Goal: Task Accomplishment & Management: Use online tool/utility

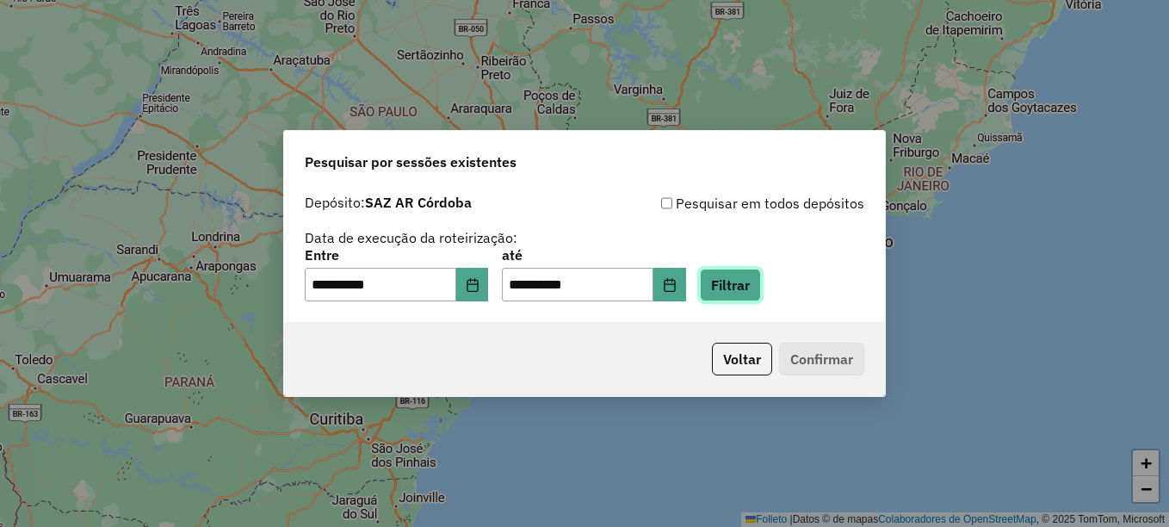
click at [752, 278] on button "Filtrar" at bounding box center [730, 285] width 61 height 33
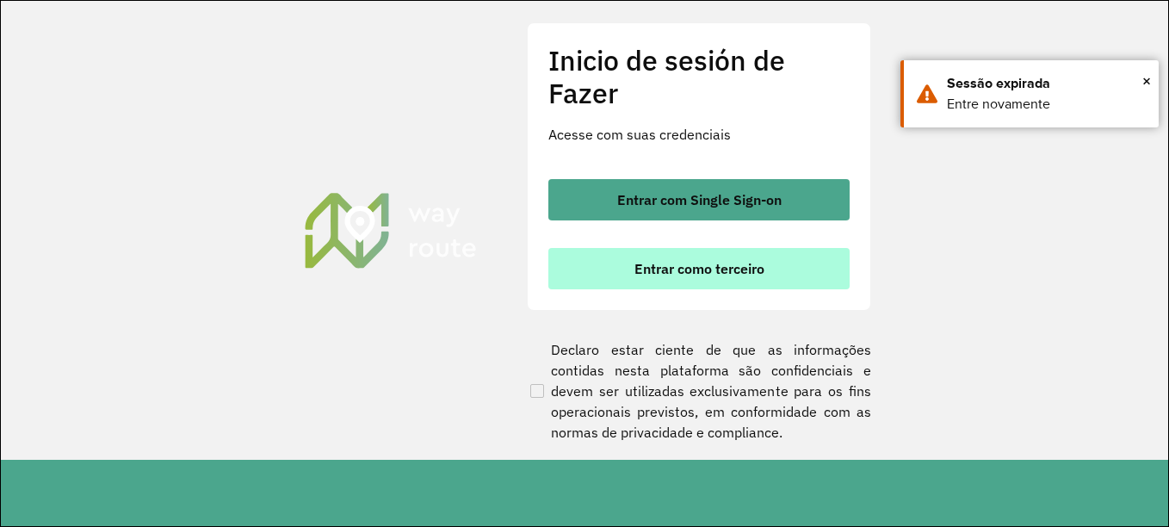
click at [689, 267] on font "Entrar como terceiro" at bounding box center [699, 268] width 130 height 17
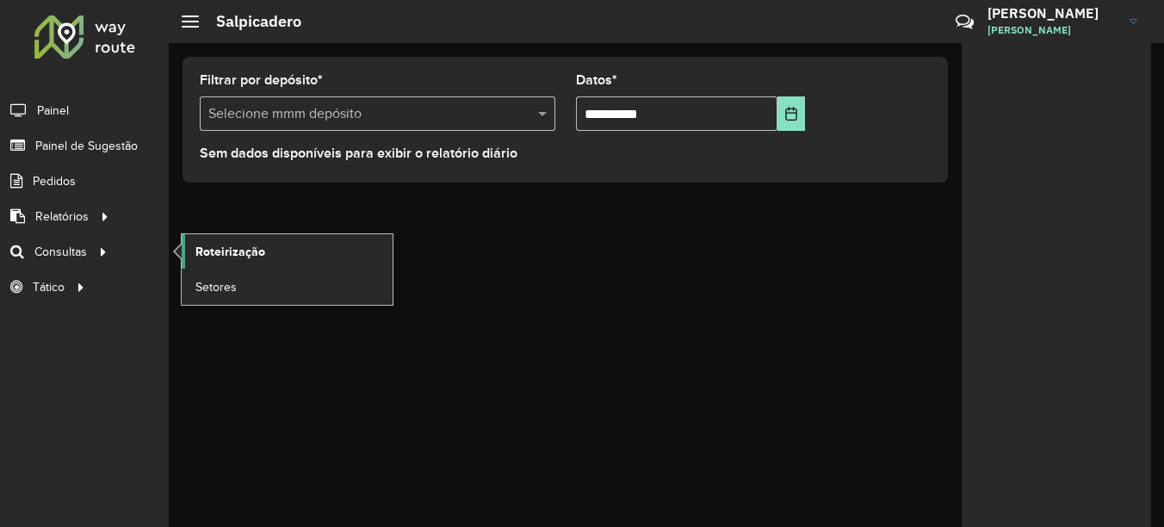
click at [211, 251] on span "Roteirização" at bounding box center [230, 252] width 70 height 18
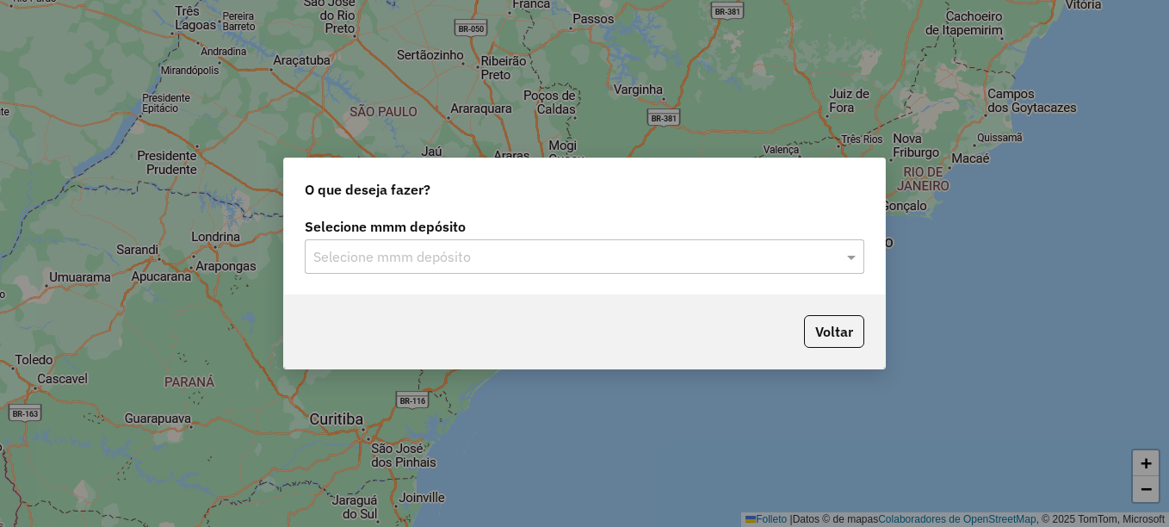
click at [377, 262] on input "text" at bounding box center [567, 257] width 508 height 21
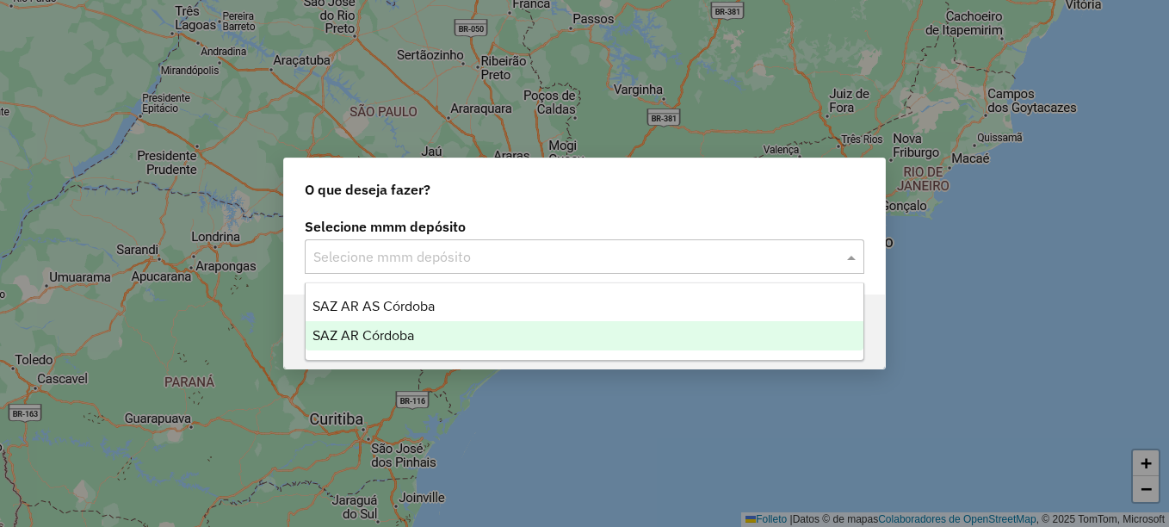
click at [372, 331] on span "SAZ AR Córdoba" at bounding box center [363, 335] width 102 height 15
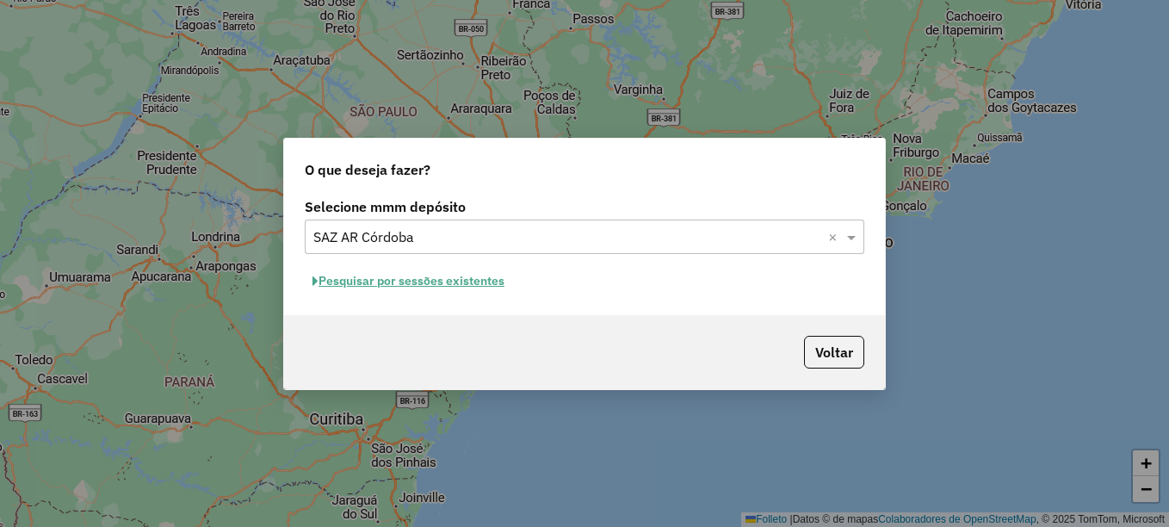
click at [447, 286] on font "Pesquisar por sessões existentes" at bounding box center [412, 280] width 186 height 15
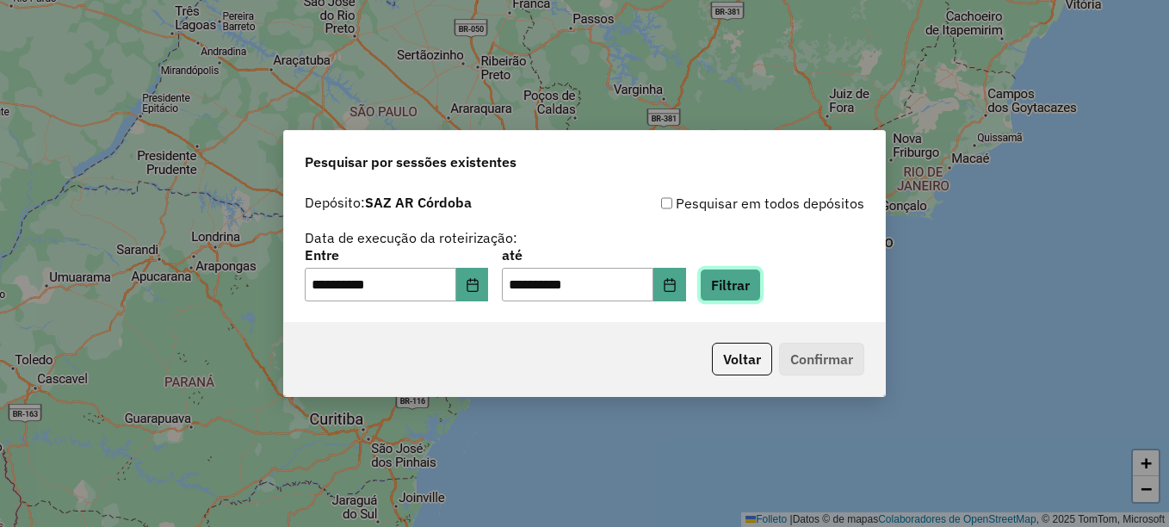
click at [752, 288] on button "Filtrar" at bounding box center [730, 285] width 61 height 33
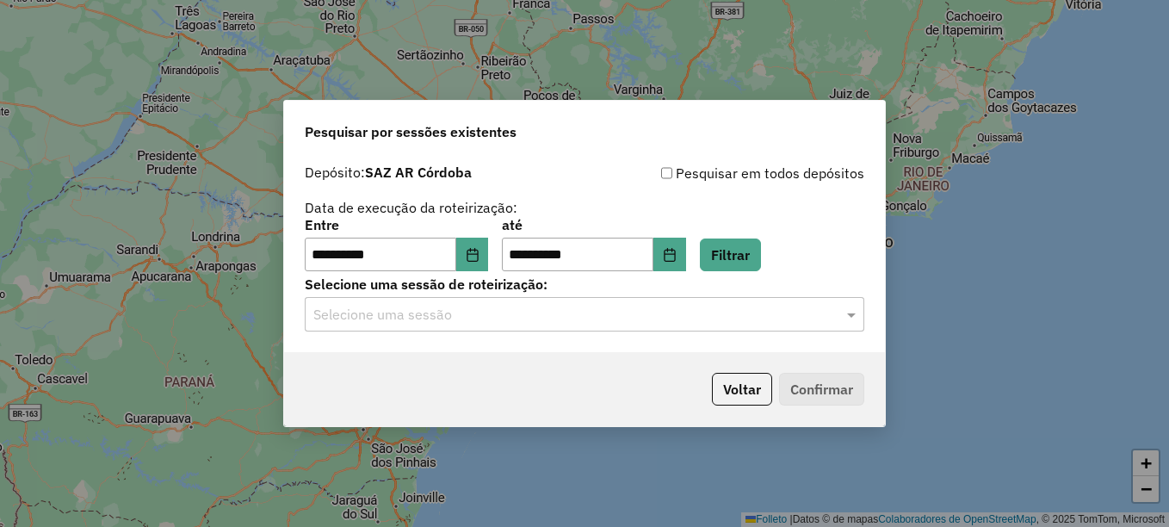
click at [554, 328] on div "Selecione uma sessão" at bounding box center [585, 314] width 560 height 34
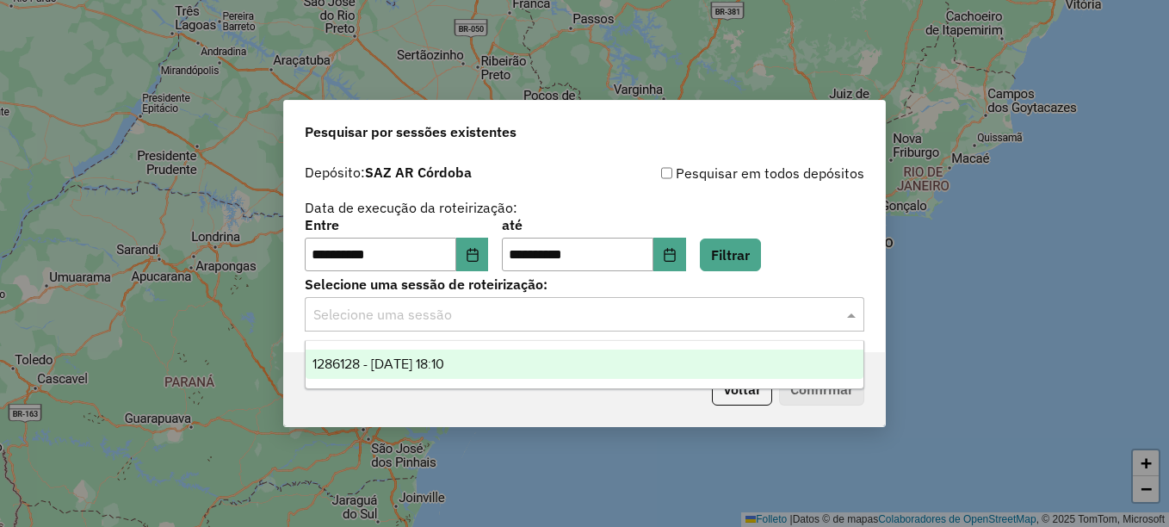
click at [499, 359] on div "1286128 - [DATE] 18:10" at bounding box center [585, 364] width 558 height 29
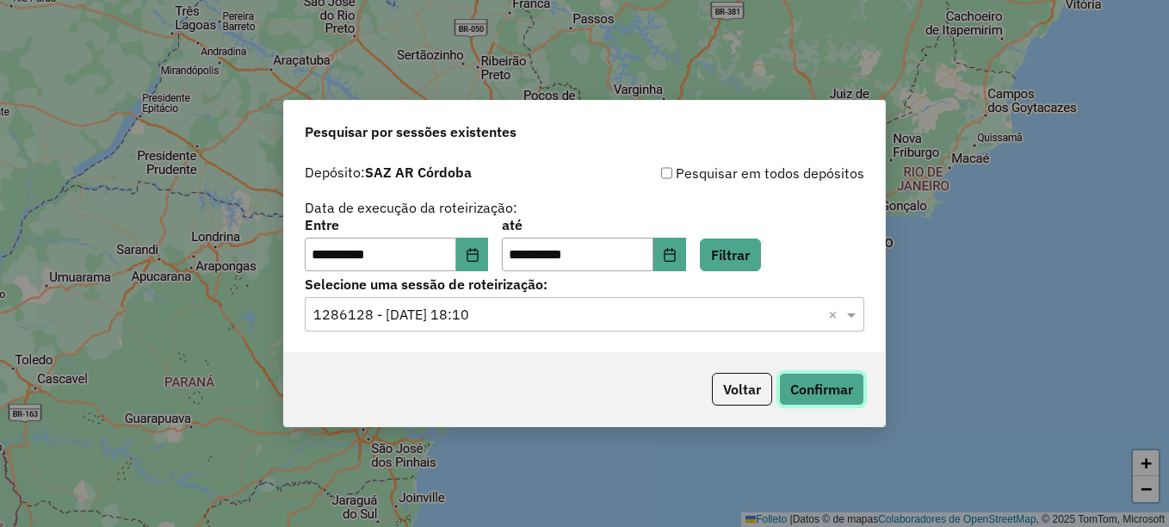
click at [810, 382] on button "Confirmar" at bounding box center [821, 389] width 85 height 33
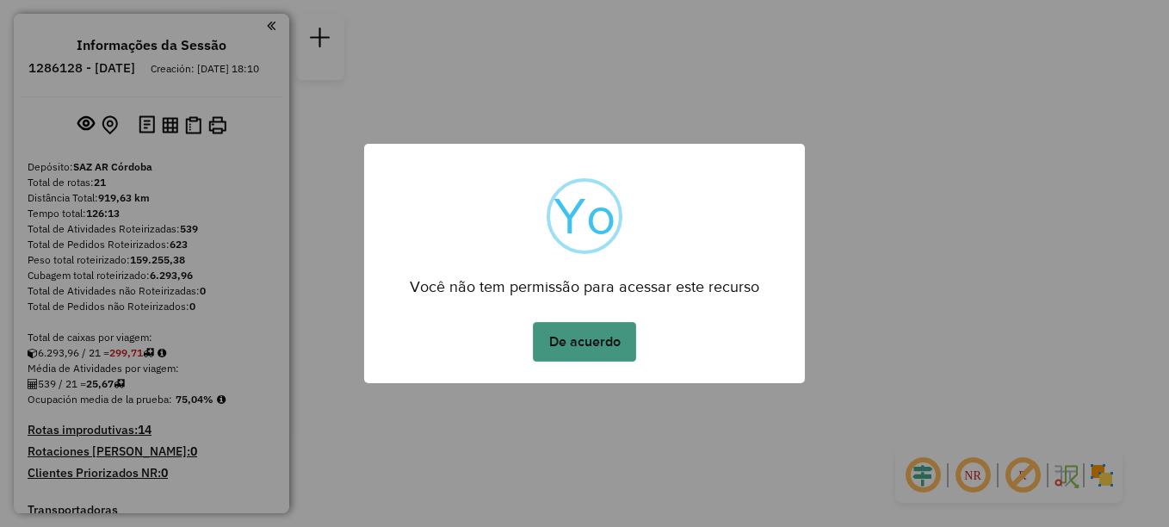
click at [553, 325] on button "De acuerdo" at bounding box center [584, 342] width 103 height 40
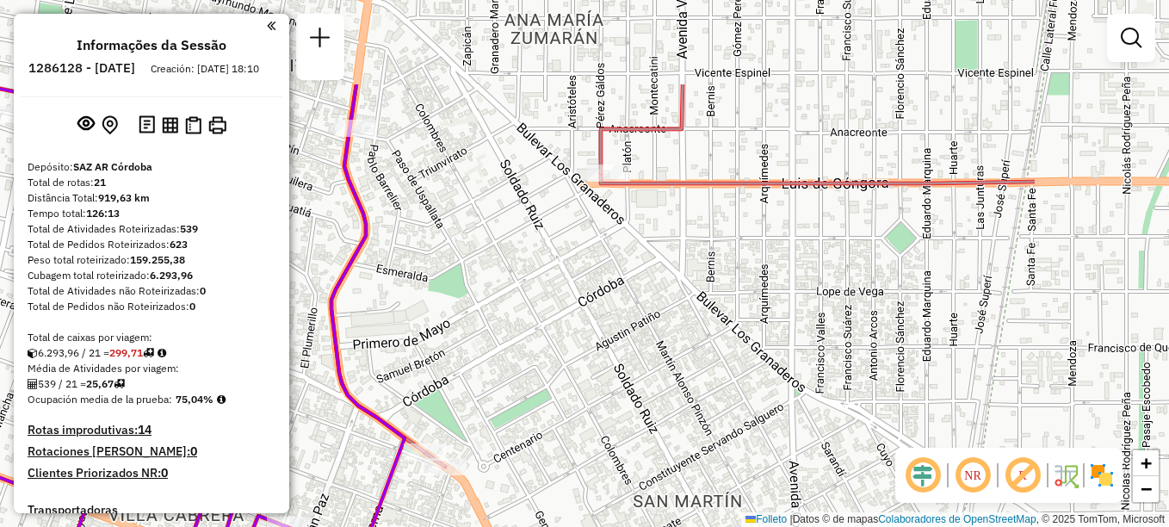
drag, startPoint x: 789, startPoint y: 312, endPoint x: 545, endPoint y: 430, distance: 271.4
click at [545, 430] on div "Janela de atendimento Grade de atendimento Capacidade Transportadoras Veículos …" at bounding box center [584, 263] width 1169 height 527
